Goal: Task Accomplishment & Management: Use online tool/utility

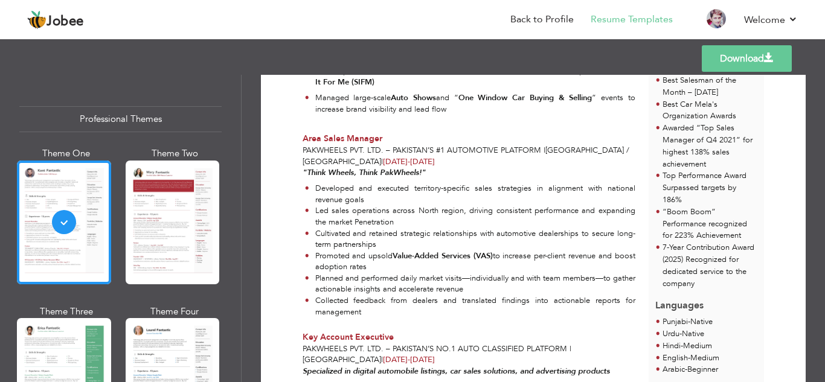
scroll to position [733, 0]
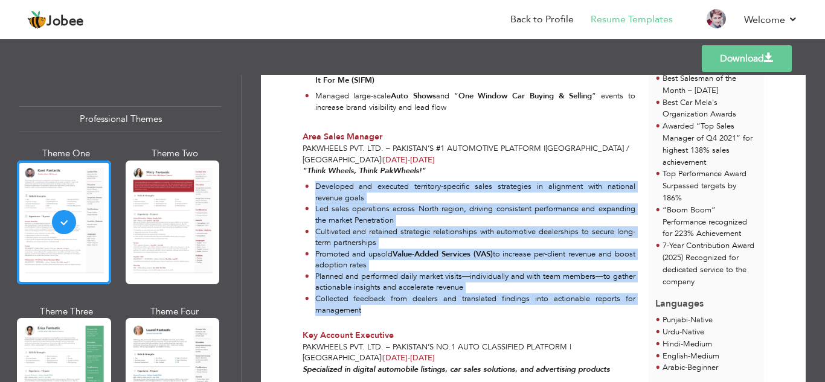
drag, startPoint x: 310, startPoint y: 182, endPoint x: 398, endPoint y: 320, distance: 163.6
click at [398, 320] on div ""Think Wheels, Think PakWheels!" Developed and executed territory-specific sale…" at bounding box center [469, 242] width 346 height 155
copy ul "Developed and executed territory-specific sales strategies in alignment with na…"
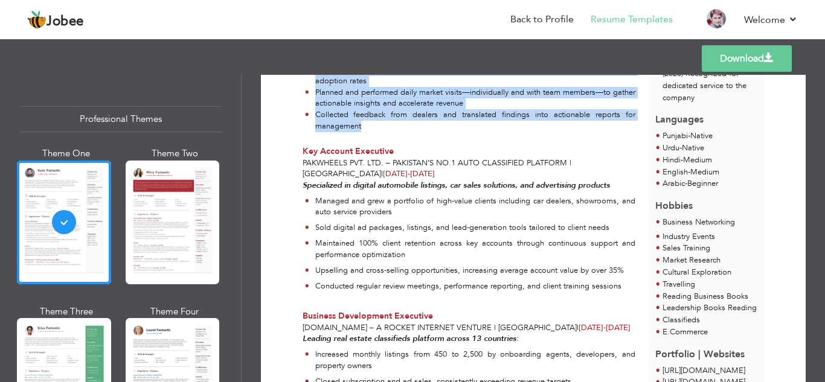
scroll to position [924, 0]
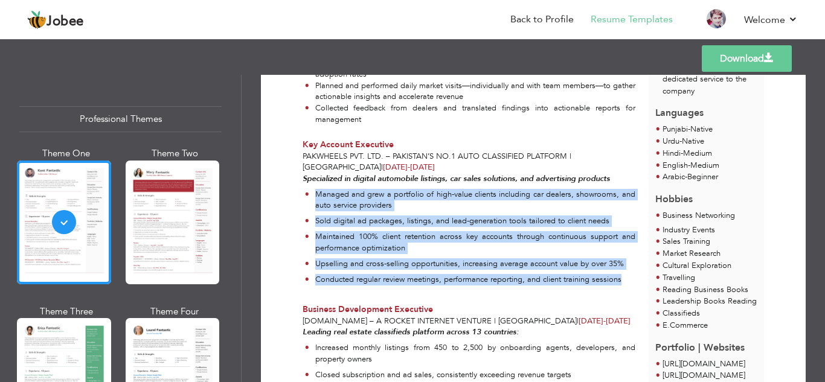
drag, startPoint x: 315, startPoint y: 194, endPoint x: 624, endPoint y: 282, distance: 321.5
click at [624, 282] on ul "Managed and grew a portfolio of high-value clients including car dealers, showr…" at bounding box center [468, 239] width 333 height 101
copy ul "Managed and grew a portfolio of high-value clients including car dealers, showr…"
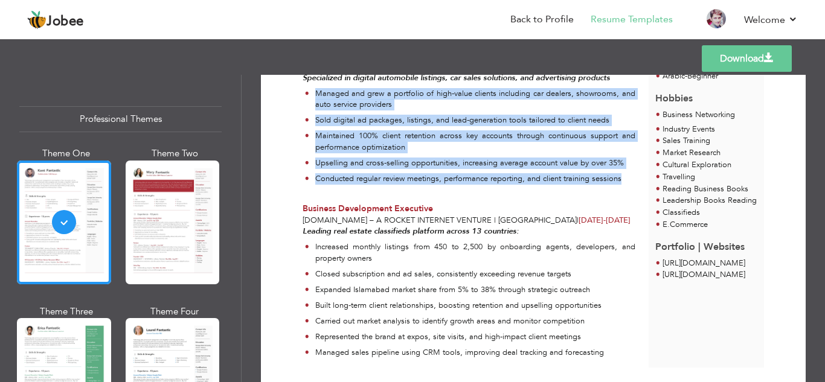
scroll to position [1068, 0]
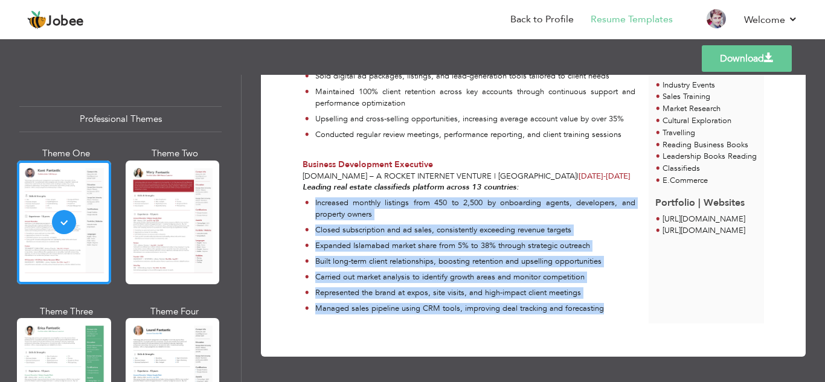
drag, startPoint x: 310, startPoint y: 202, endPoint x: 602, endPoint y: 311, distance: 311.9
click at [602, 311] on ul "Increased monthly listings from 450 to 2,500 by onboarding agents, developers, …" at bounding box center [468, 257] width 333 height 121
copy ul "Increased monthly listings from 450 to 2,500 by onboarding agents, developers, …"
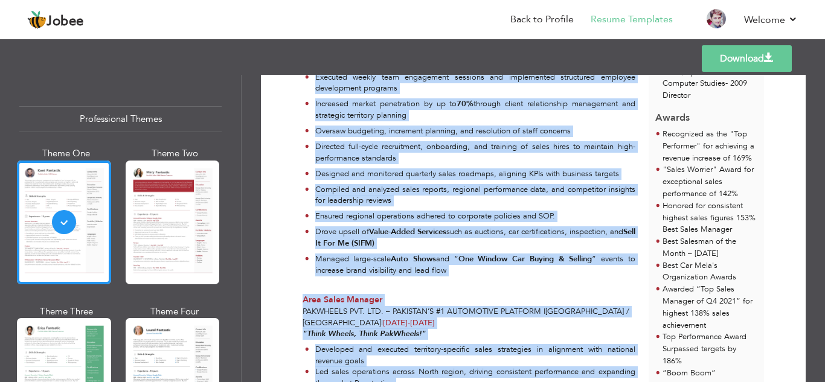
scroll to position [608, 0]
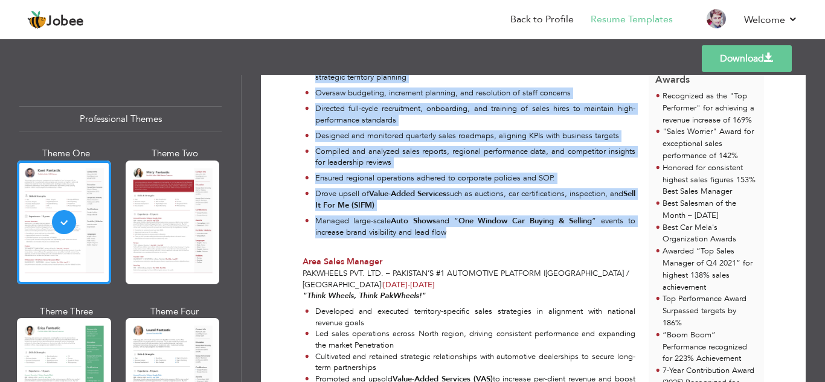
drag, startPoint x: 311, startPoint y: 166, endPoint x: 451, endPoint y: 236, distance: 156.0
click at [451, 236] on ul "Developed and executed region-wide sales strategies aligned with company object…" at bounding box center [468, 110] width 333 height 263
copy ul "Loremipsu dol sitametc adipis-elit seddo eiusmodtem incidid utla etdolor magnaa…"
